Goal: Information Seeking & Learning: Learn about a topic

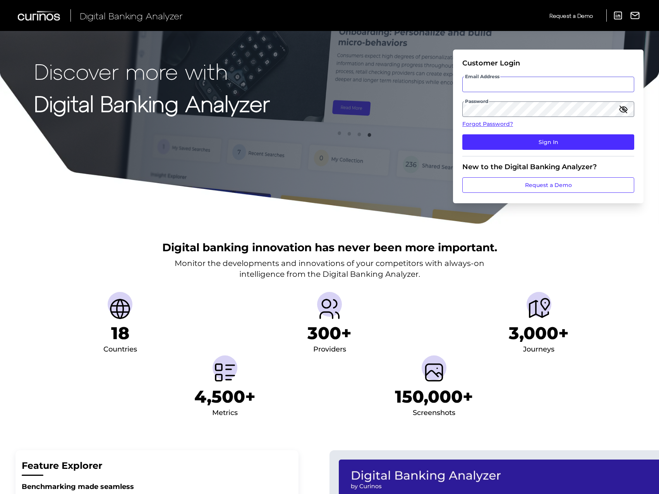
type input "[EMAIL_ADDRESS][PERSON_NAME][DOMAIN_NAME]"
click at [412, 104] on div "Discover more with Digital Banking Analyzer Customer Login Email Address [EMAIL…" at bounding box center [329, 112] width 659 height 225
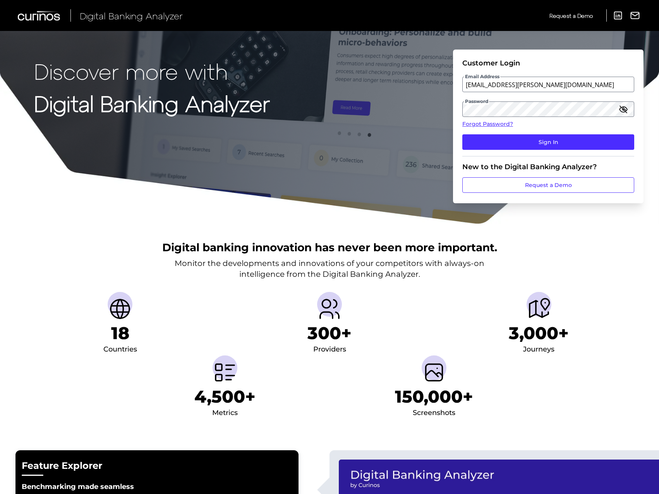
click at [462, 134] on button "Sign In" at bounding box center [548, 141] width 172 height 15
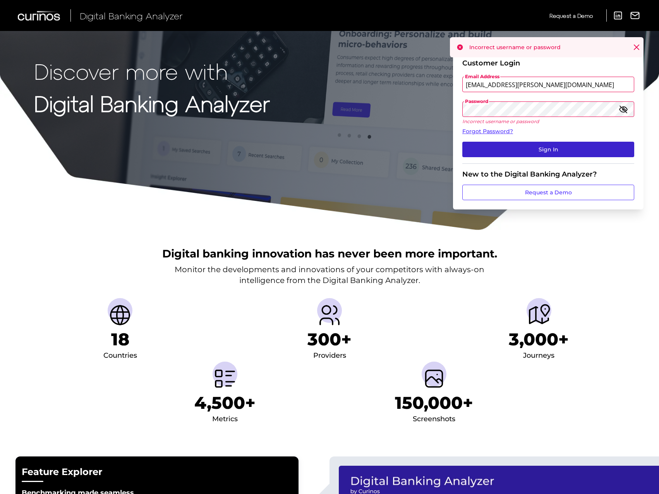
click at [486, 145] on button "Sign In" at bounding box center [548, 149] width 172 height 15
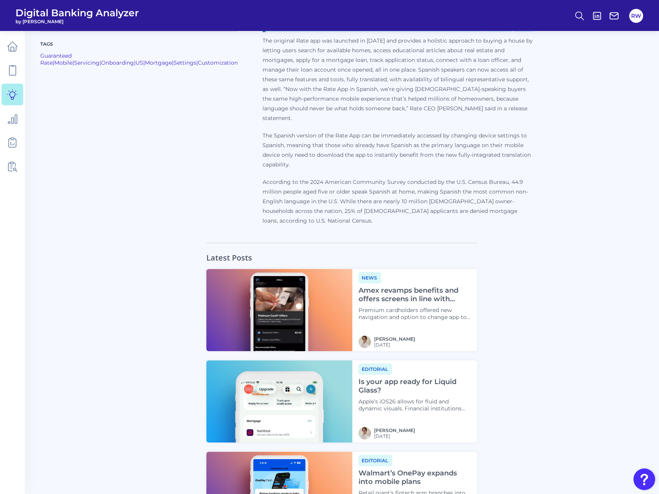
scroll to position [697, 0]
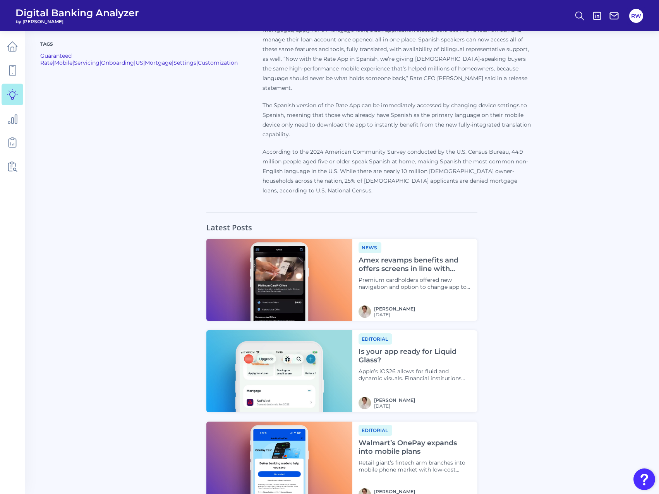
click at [416, 212] on div "News Amex revamps benefits and offers screens in line with Platinum overhaul Pr…" at bounding box center [415, 266] width 113 height 48
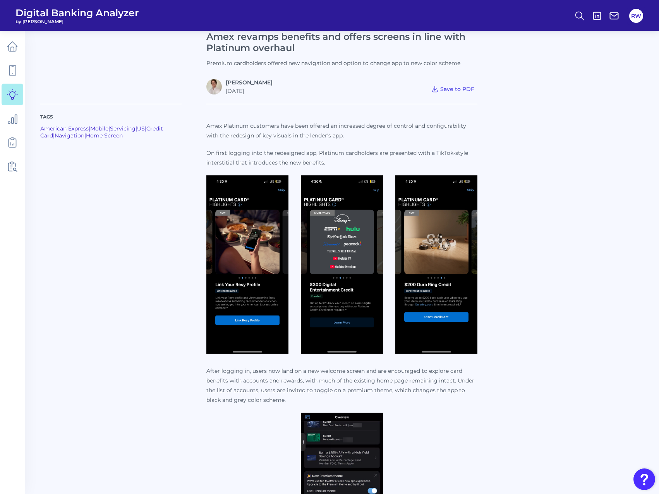
scroll to position [39, 0]
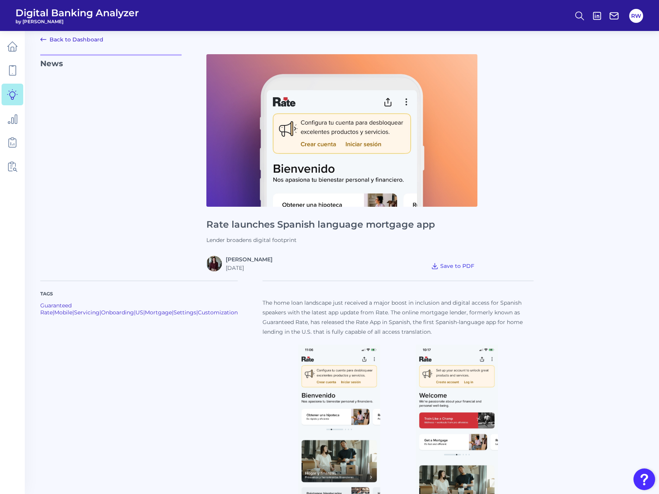
scroll to position [6, 0]
